Goal: Check status: Check status

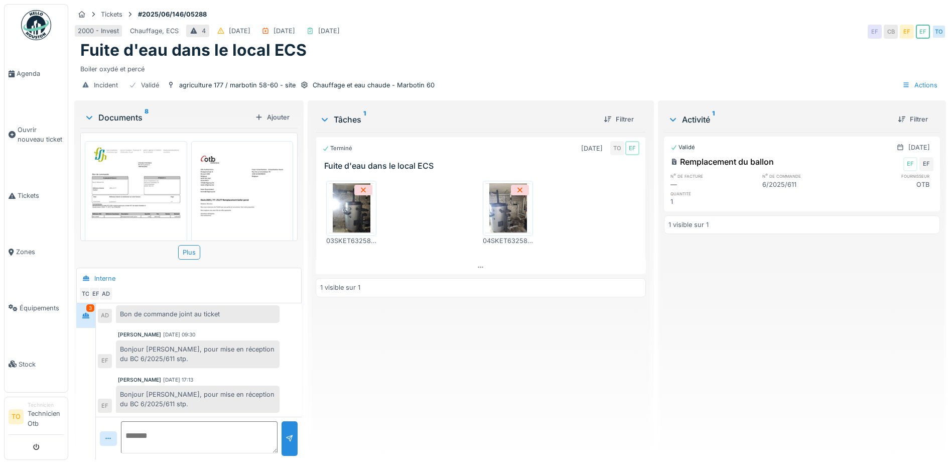
scroll to position [8, 0]
click at [148, 180] on img at bounding box center [135, 213] width 97 height 138
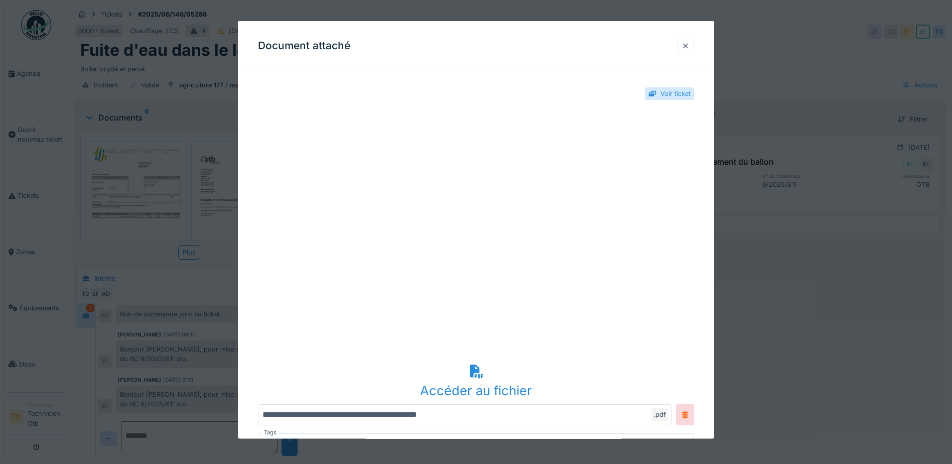
click at [687, 45] on div at bounding box center [686, 46] width 8 height 10
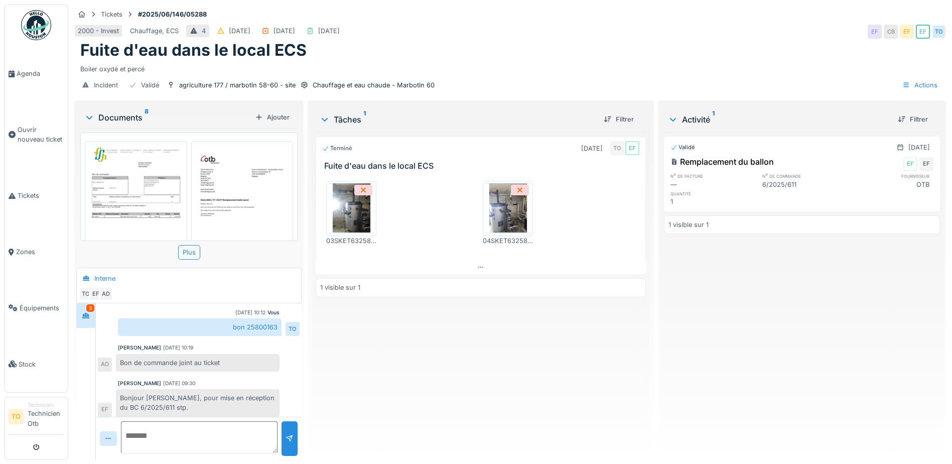
scroll to position [119, 0]
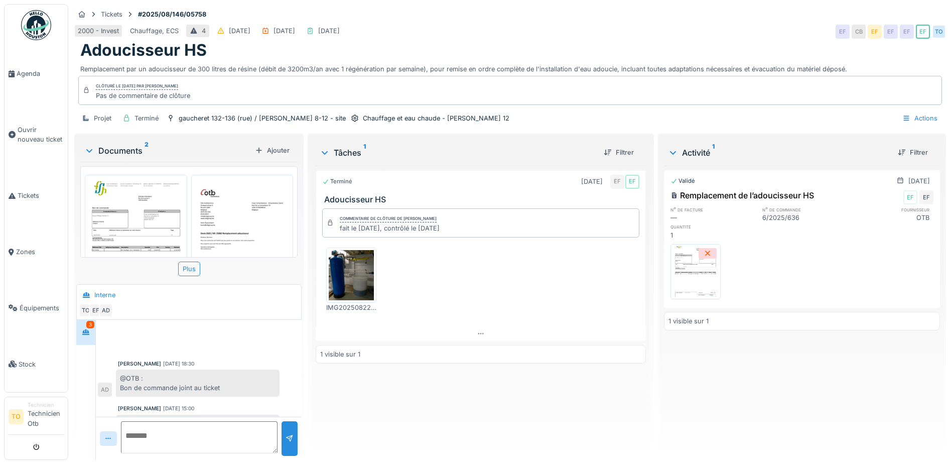
scroll to position [74, 0]
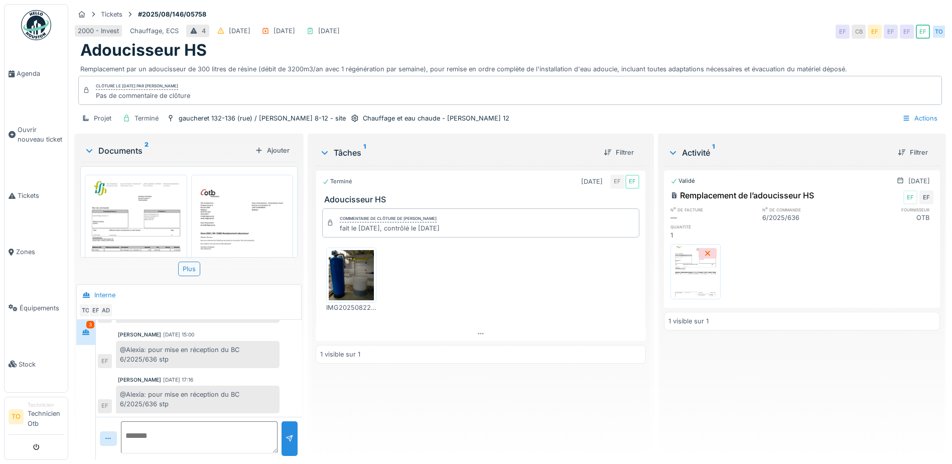
click at [143, 213] on img at bounding box center [135, 246] width 97 height 138
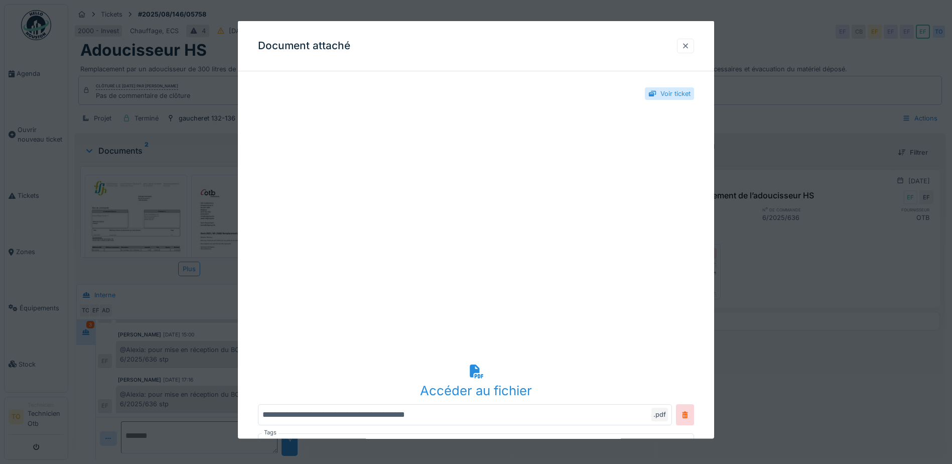
click at [690, 42] on div at bounding box center [686, 46] width 8 height 10
